Goal: Task Accomplishment & Management: Use online tool/utility

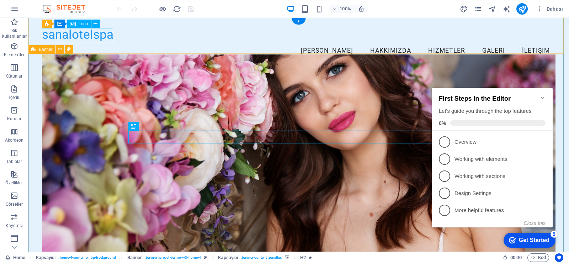
click at [93, 38] on div "sanalotelspa" at bounding box center [298, 34] width 513 height 15
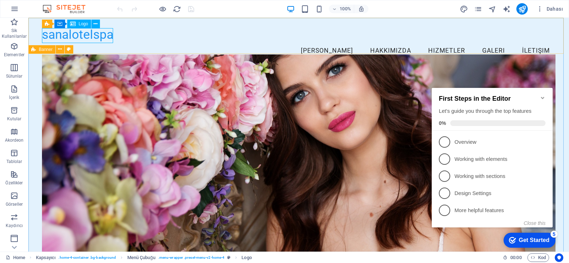
click at [75, 24] on icon at bounding box center [73, 24] width 6 height 9
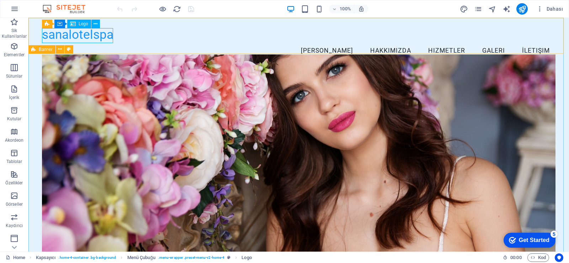
click at [82, 25] on span "Logo" at bounding box center [84, 24] width 10 height 4
click at [87, 25] on icon at bounding box center [86, 21] width 4 height 7
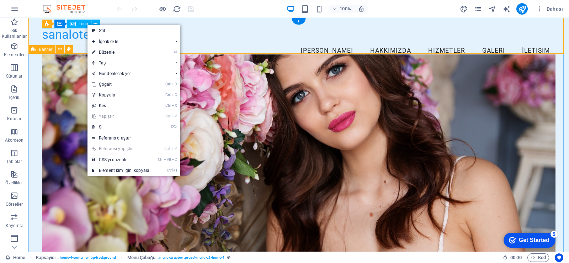
click at [65, 38] on div "sanalotelspa" at bounding box center [298, 34] width 513 height 15
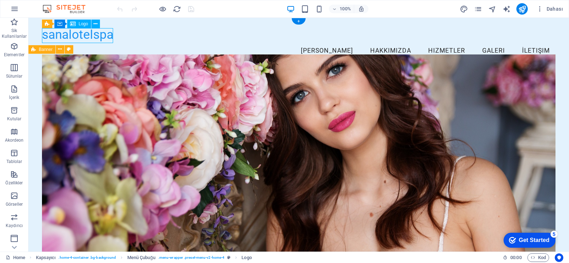
click at [67, 37] on div "sanalotelspa" at bounding box center [298, 34] width 513 height 15
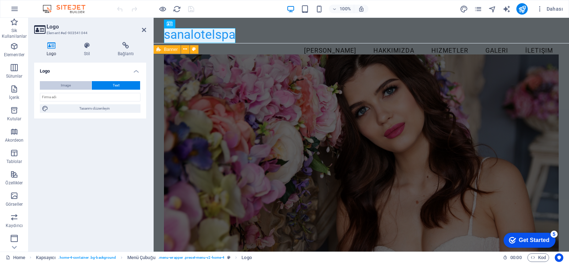
click at [79, 86] on button "Image" at bounding box center [66, 85] width 52 height 9
select select "DISABLED_OPTION_VALUE"
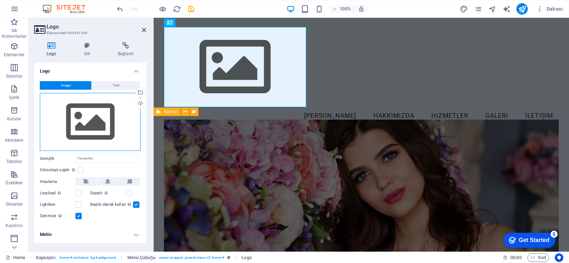
click at [89, 110] on div "Dosyaları buraya sürükleyin, dosyaları seçmek için tıklayın veya Dosyalardan ya…" at bounding box center [90, 122] width 101 height 58
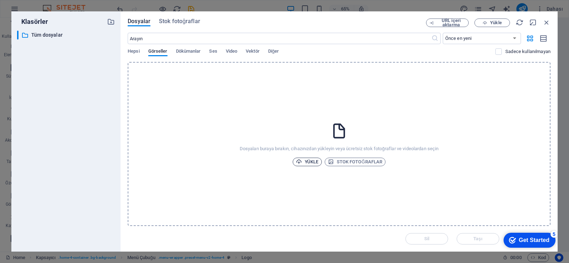
click at [312, 162] on span "Yükle" at bounding box center [307, 161] width 23 height 9
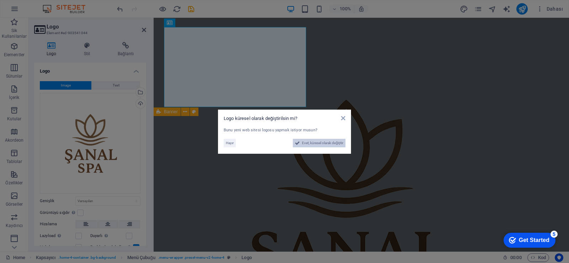
click at [324, 144] on span "Evet, küresel olarak değiştir" at bounding box center [322, 143] width 41 height 9
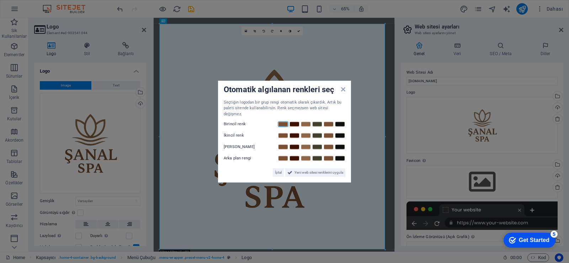
click at [287, 122] on link at bounding box center [283, 124] width 11 height 6
click at [321, 168] on span "Yeni web sitesi renklerini uygula" at bounding box center [318, 172] width 49 height 9
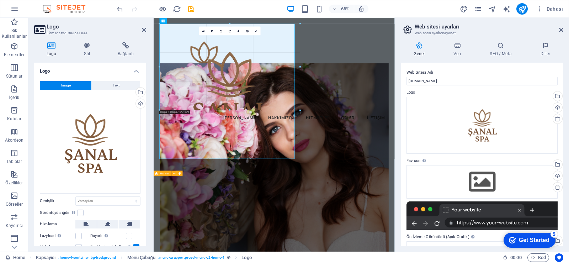
drag, startPoint x: 386, startPoint y: 248, endPoint x: 172, endPoint y: 37, distance: 301.0
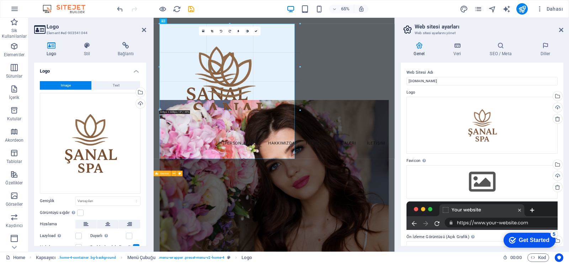
type input "491"
select select "px"
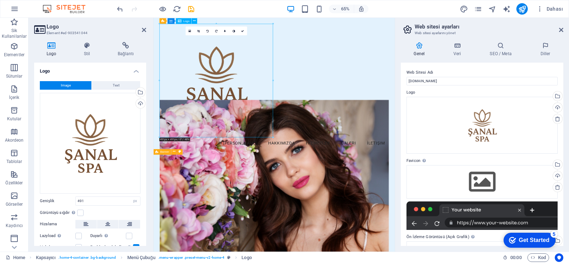
drag, startPoint x: 335, startPoint y: 198, endPoint x: 313, endPoint y: 184, distance: 25.7
click at [300, 173] on div at bounding box center [339, 114] width 352 height 174
click at [288, 169] on div at bounding box center [339, 114] width 352 height 174
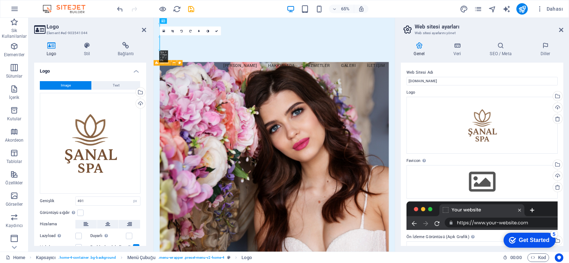
drag, startPoint x: 271, startPoint y: 136, endPoint x: 208, endPoint y: 18, distance: 134.5
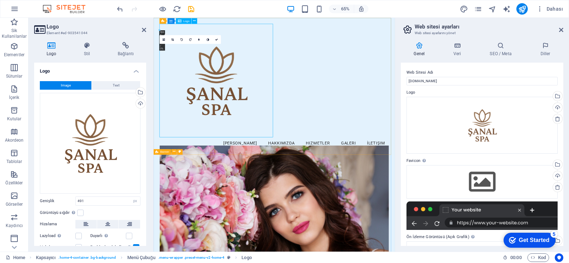
click at [337, 101] on div at bounding box center [339, 114] width 352 height 174
drag, startPoint x: 337, startPoint y: 101, endPoint x: 314, endPoint y: 104, distance: 22.7
click at [314, 104] on div at bounding box center [339, 114] width 352 height 174
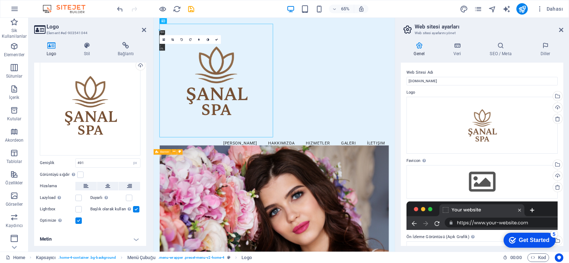
scroll to position [38, 0]
click at [335, 200] on div at bounding box center [339, 114] width 352 height 174
click at [324, 180] on div at bounding box center [339, 114] width 352 height 174
drag, startPoint x: 332, startPoint y: 196, endPoint x: 256, endPoint y: 115, distance: 111.1
click at [257, 115] on div at bounding box center [339, 114] width 352 height 174
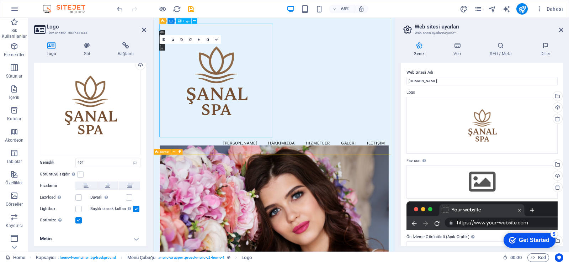
click at [296, 42] on div at bounding box center [339, 114] width 352 height 174
click at [95, 165] on input "491" at bounding box center [108, 162] width 64 height 9
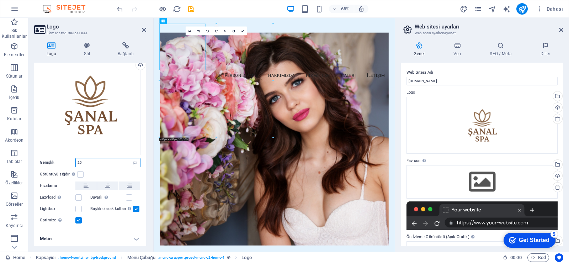
type input "2"
type input "120"
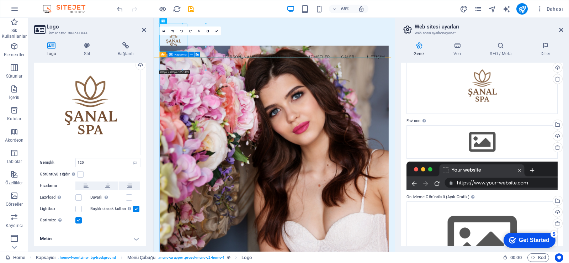
scroll to position [82, 0]
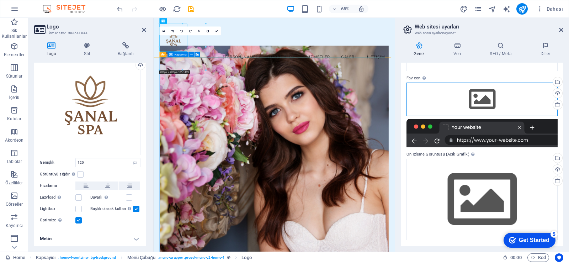
click at [488, 92] on div "Dosyaları buraya sürükleyin, dosyaları seçmek için tıklayın veya Dosyalardan ya…" at bounding box center [481, 98] width 151 height 33
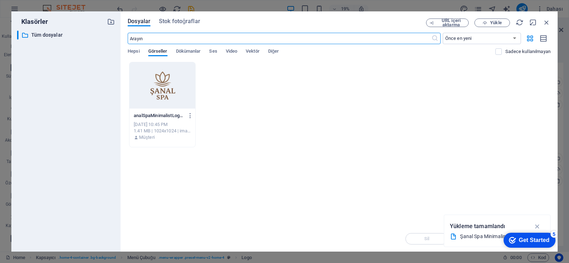
click at [186, 101] on div at bounding box center [162, 85] width 66 height 46
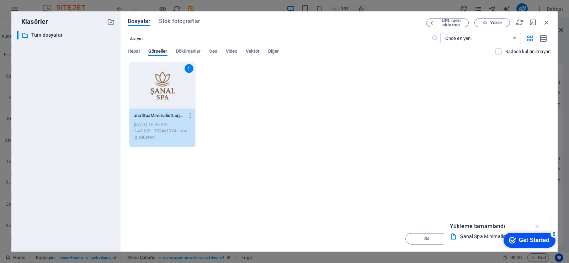
click at [539, 228] on icon "button" at bounding box center [537, 226] width 8 height 8
click at [495, 22] on span "Yükle" at bounding box center [495, 23] width 11 height 4
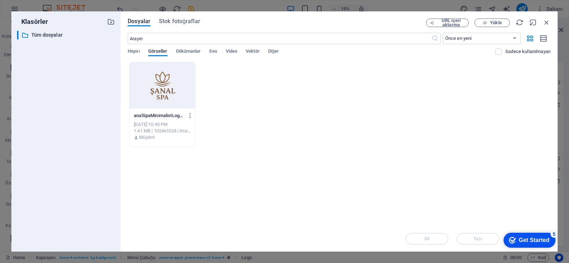
click at [129, 66] on div "analSpaMinimalistLogoTasarm-fk65vlJkOVDxDnm-EIUL_g.png analSpaMinimalistLogoTas…" at bounding box center [162, 104] width 66 height 85
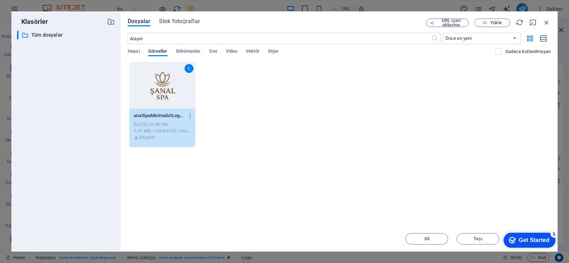
click at [136, 65] on div "1" at bounding box center [162, 85] width 66 height 46
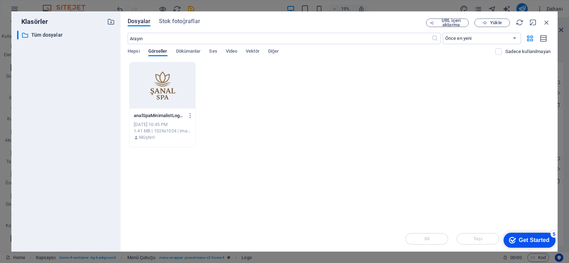
click at [136, 65] on div at bounding box center [162, 85] width 66 height 46
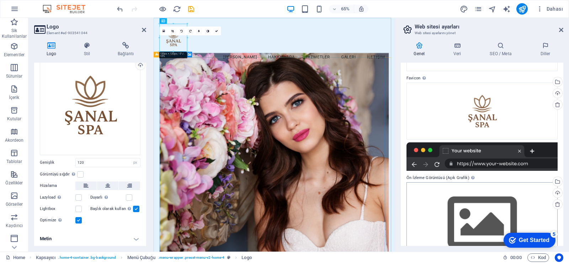
scroll to position [106, 0]
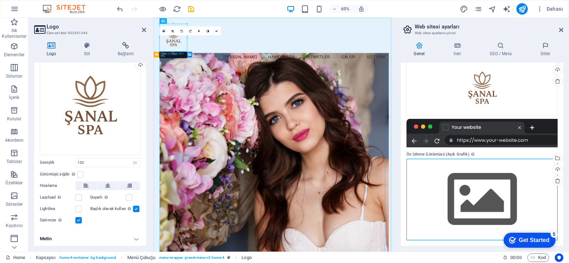
click at [497, 197] on div "Dosyaları buraya sürükleyin, dosyaları seçmek için tıklayın veya Dosyalardan ya…" at bounding box center [481, 198] width 151 height 81
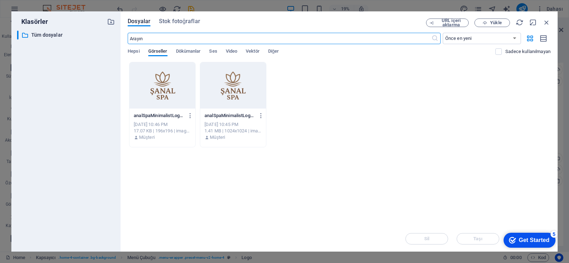
click at [187, 74] on div at bounding box center [162, 85] width 66 height 46
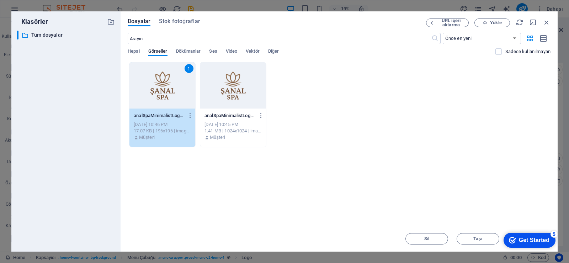
click at [187, 74] on div "1" at bounding box center [162, 85] width 66 height 46
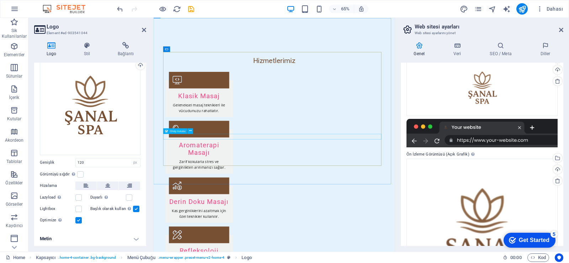
scroll to position [888, 0]
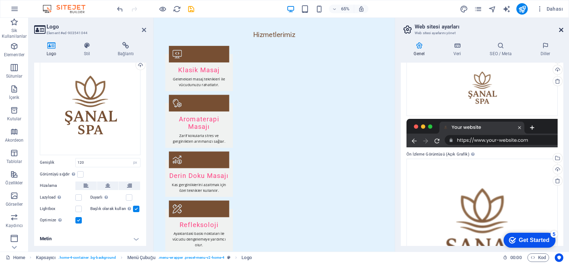
click at [560, 29] on icon at bounding box center [561, 30] width 4 height 6
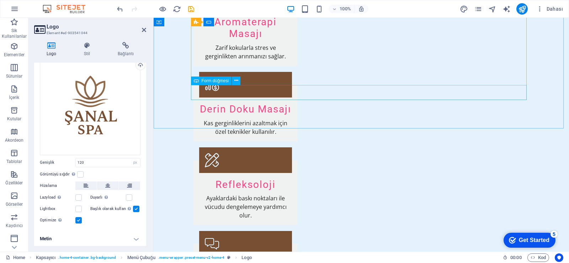
scroll to position [946, 0]
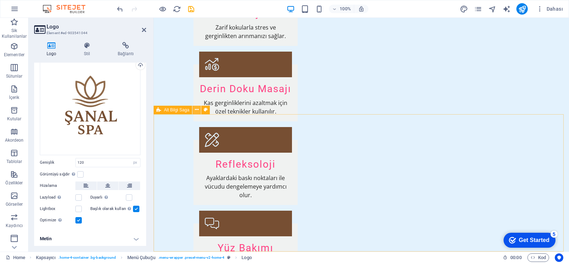
click at [195, 110] on icon at bounding box center [197, 109] width 4 height 7
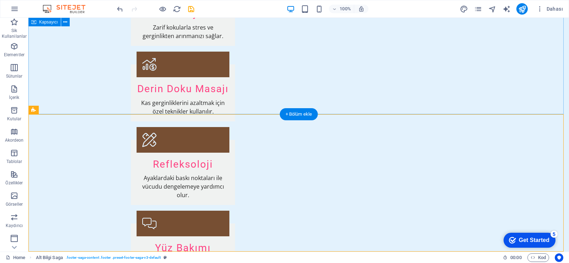
scroll to position [970, 0]
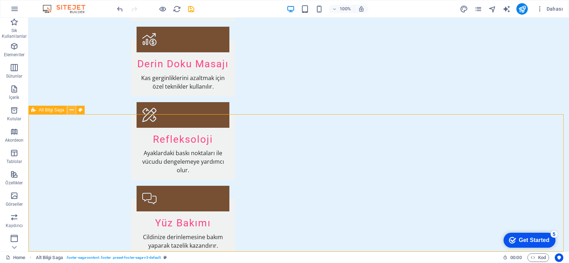
click at [71, 109] on icon at bounding box center [72, 109] width 4 height 7
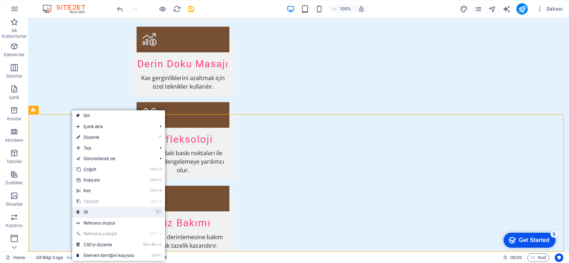
click at [92, 207] on link "⌦ Sil" at bounding box center [105, 211] width 66 height 11
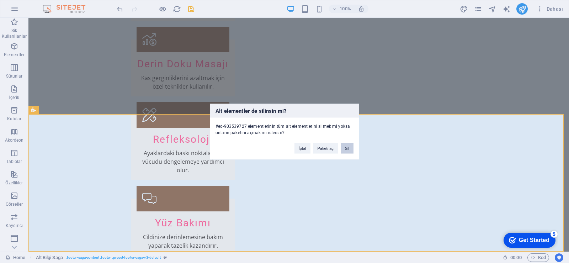
click at [348, 149] on button "Sil" at bounding box center [346, 147] width 13 height 11
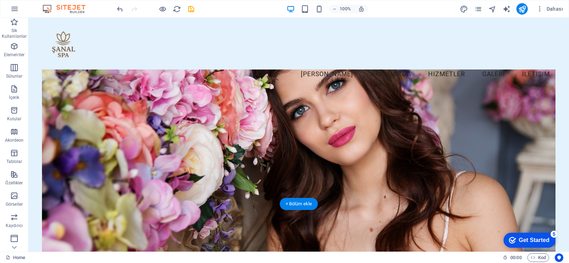
scroll to position [0, 0]
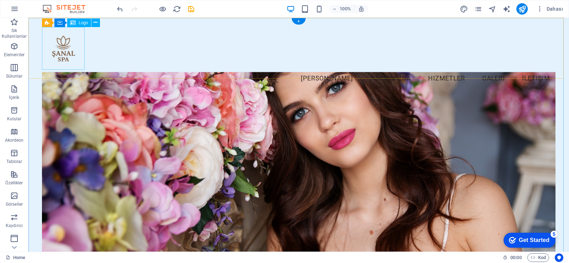
click at [68, 45] on div at bounding box center [298, 48] width 513 height 43
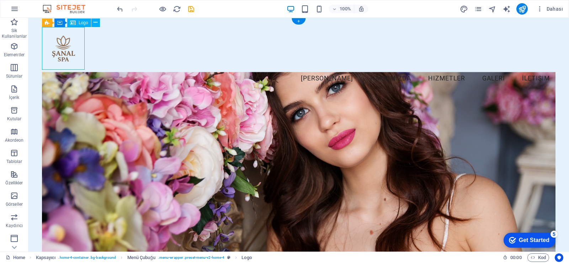
click at [68, 45] on div at bounding box center [298, 48] width 513 height 43
select select "px"
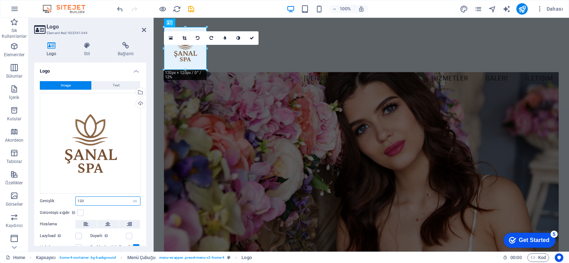
click at [81, 198] on input "120" at bounding box center [108, 201] width 64 height 9
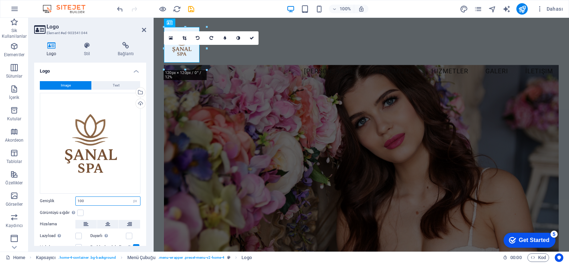
click at [94, 203] on input "100" at bounding box center [108, 201] width 64 height 9
click at [93, 203] on input "100" at bounding box center [108, 201] width 64 height 9
type input "50"
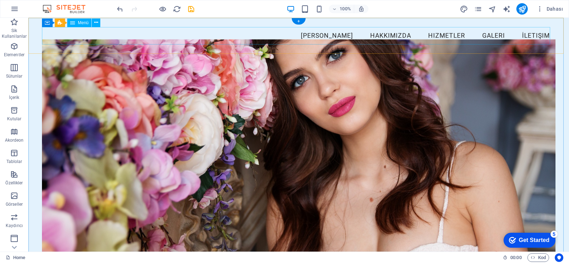
click at [80, 37] on nav "[PERSON_NAME] Hakkımızda Hizmetler Galeri İletişim" at bounding box center [298, 36] width 513 height 18
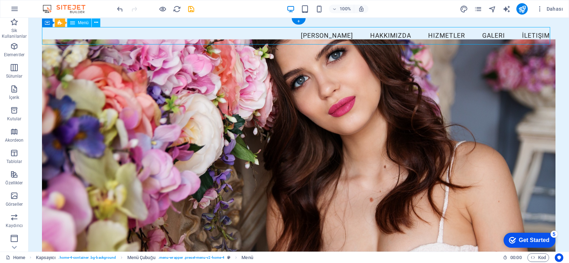
click at [80, 37] on nav "[PERSON_NAME] Hakkımızda Hizmetler Galeri İletişim" at bounding box center [298, 36] width 513 height 18
select select
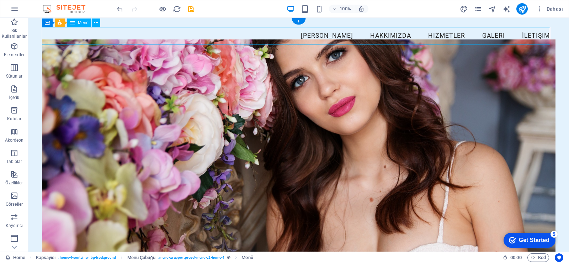
select select
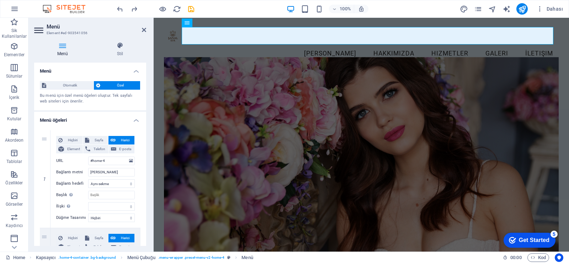
click at [179, 57] on figure at bounding box center [361, 163] width 394 height 213
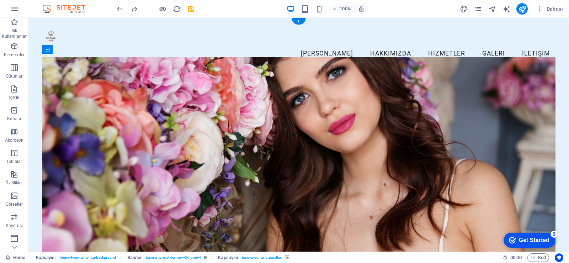
click at [305, 81] on figure at bounding box center [298, 163] width 513 height 213
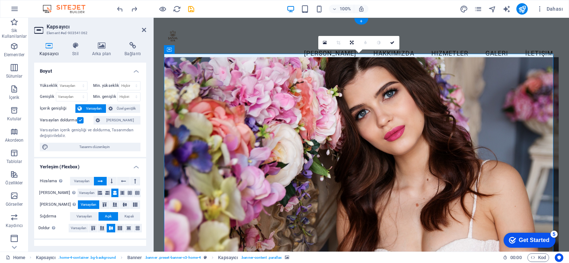
drag, startPoint x: 311, startPoint y: 77, endPoint x: 312, endPoint y: 116, distance: 38.4
click at [312, 116] on figure at bounding box center [361, 163] width 394 height 213
click at [321, 106] on figure at bounding box center [361, 163] width 394 height 213
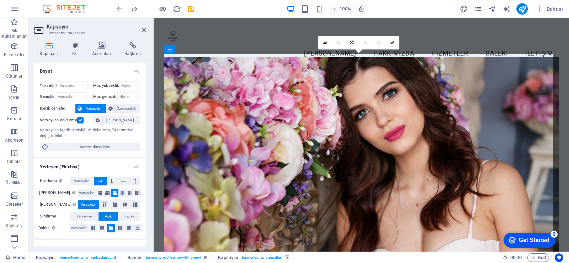
click at [146, 30] on aside "Kapsayıcı Element #ed-903541062 Kapsayıcı Stil Arka plan Bağlantı Boyut Yüksekl…" at bounding box center [90, 134] width 125 height 233
click at [144, 31] on icon at bounding box center [144, 30] width 4 height 6
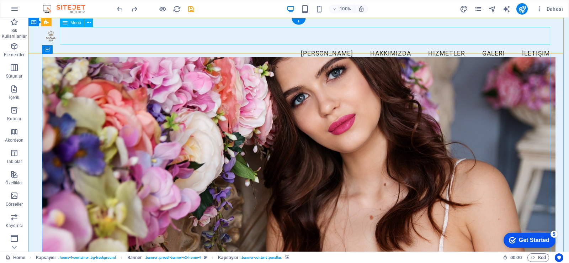
click at [287, 45] on nav "[PERSON_NAME] Hakkımızda Hizmetler Galeri İletişim" at bounding box center [298, 54] width 513 height 18
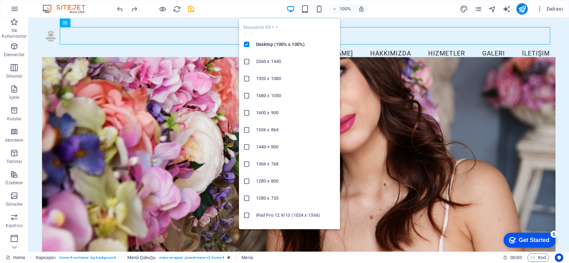
click at [271, 62] on h6 "2560 x 1440" at bounding box center [296, 61] width 80 height 9
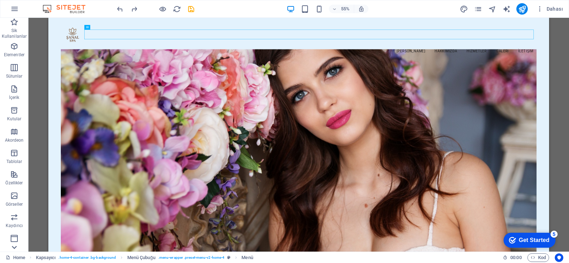
click at [11, 27] on icon at bounding box center [14, 22] width 10 height 10
click at [16, 243] on p "Koleksiyonlar" at bounding box center [14, 246] width 26 height 6
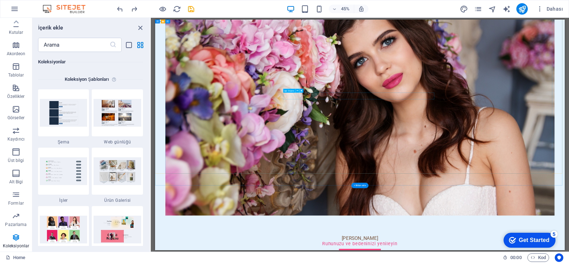
scroll to position [0, 0]
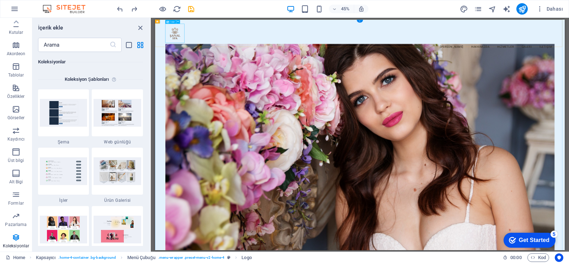
select select "px"
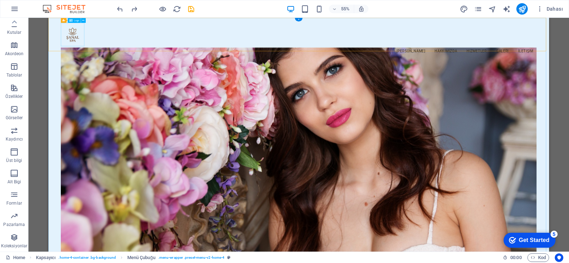
drag, startPoint x: 81, startPoint y: 69, endPoint x: 91, endPoint y: 65, distance: 10.7
click at [82, 69] on div at bounding box center [503, 48] width 864 height 43
click at [99, 57] on div at bounding box center [503, 48] width 864 height 43
select select "px"
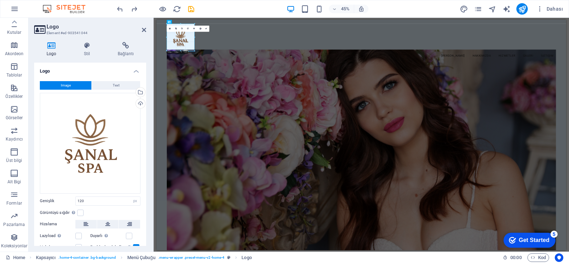
drag, startPoint x: 63, startPoint y: 47, endPoint x: 201, endPoint y: 61, distance: 139.4
type input "173"
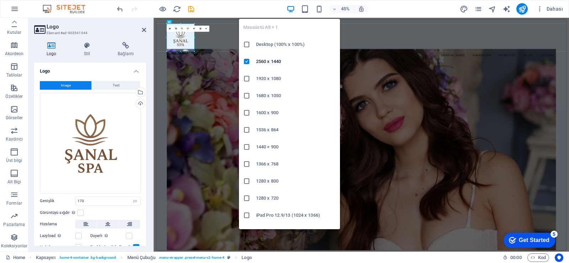
click at [292, 10] on icon "button" at bounding box center [290, 9] width 8 height 8
click at [267, 47] on h6 "Desktop (100% x 100%)" at bounding box center [296, 44] width 80 height 9
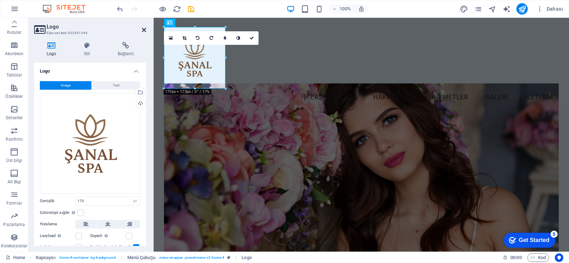
click at [145, 30] on icon at bounding box center [144, 30] width 4 height 6
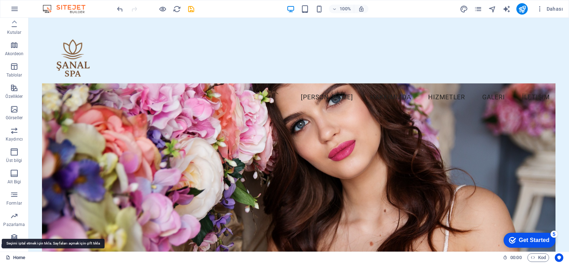
click at [15, 256] on link "Home" at bounding box center [16, 257] width 20 height 9
click at [15, 257] on link "Home" at bounding box center [16, 257] width 20 height 9
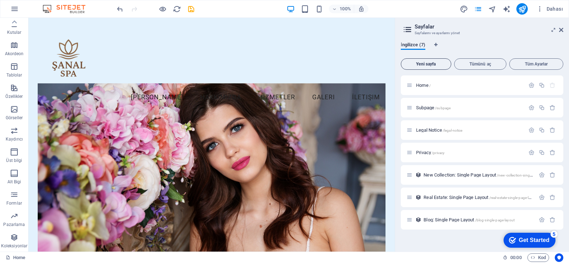
click at [432, 64] on span "Yeni sayfa" at bounding box center [426, 64] width 44 height 4
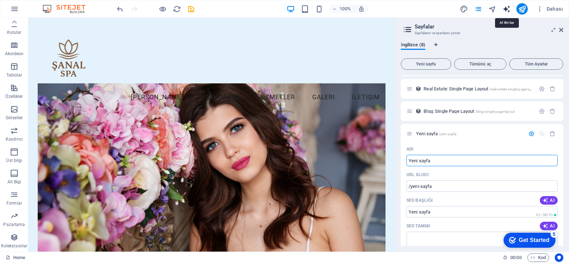
click at [510, 10] on icon "text_generator" at bounding box center [506, 9] width 8 height 8
select select "English"
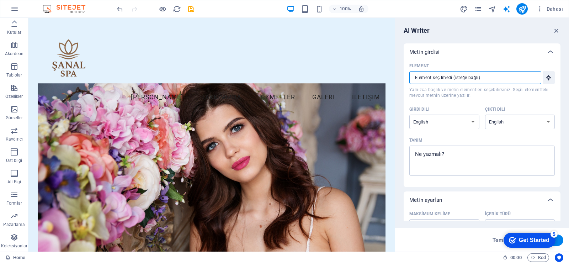
click at [475, 72] on input "Element ​ Yalnızca başlık ve metin elementleri seçebilirsiniz. Seçili elementte…" at bounding box center [472, 77] width 127 height 13
click at [556, 31] on icon "button" at bounding box center [556, 31] width 8 height 8
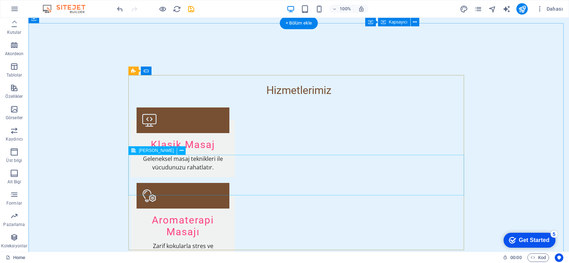
scroll to position [852, 0]
